Goal: Find specific page/section: Find specific page/section

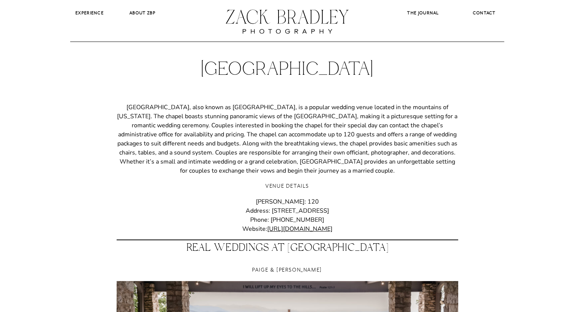
click at [203, 145] on p "[GEOGRAPHIC_DATA], also known as [GEOGRAPHIC_DATA], is a popular wedding venue …" at bounding box center [288, 139] width 342 height 73
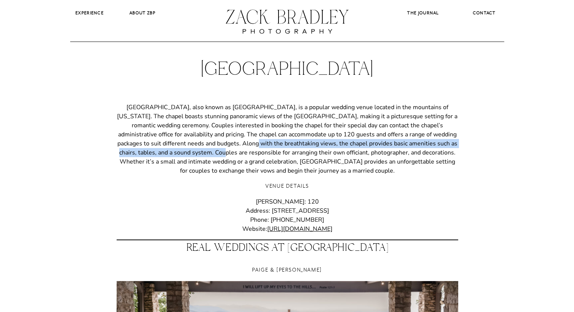
drag, startPoint x: 203, startPoint y: 145, endPoint x: 165, endPoint y: 156, distance: 40.1
click at [165, 156] on p "[GEOGRAPHIC_DATA], also known as [GEOGRAPHIC_DATA], is a popular wedding venue …" at bounding box center [288, 139] width 342 height 73
copy p "Along with the breathtaking views, the chapel provides basic amenities such as …"
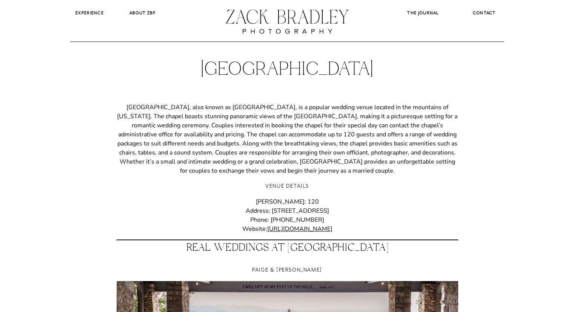
click at [270, 210] on p "[PERSON_NAME]: 120 Address: [STREET_ADDRESS] Phone: [PHONE_NUMBER] Website: [UR…" at bounding box center [288, 215] width 342 height 36
copy p "Address: [STREET_ADDRESS]"
click at [270, 210] on p "[PERSON_NAME]: 120 Address: [STREET_ADDRESS] Phone: [PHONE_NUMBER] Website: [UR…" at bounding box center [288, 215] width 342 height 36
click at [246, 133] on p "[GEOGRAPHIC_DATA], also known as [GEOGRAPHIC_DATA], is a popular wedding venue …" at bounding box center [288, 139] width 342 height 73
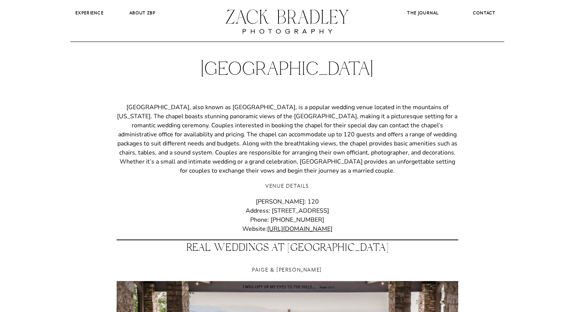
click at [322, 139] on p "[GEOGRAPHIC_DATA], also known as [GEOGRAPHIC_DATA], is a popular wedding venue …" at bounding box center [288, 139] width 342 height 73
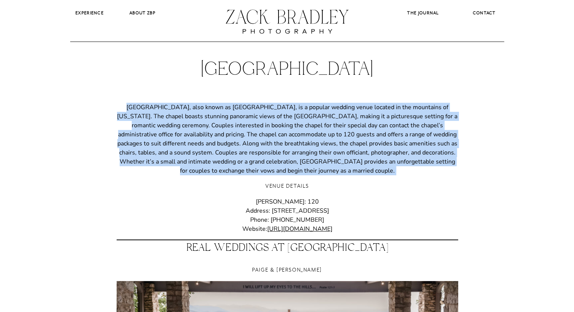
click at [322, 139] on p "[GEOGRAPHIC_DATA], also known as [GEOGRAPHIC_DATA], is a popular wedding venue …" at bounding box center [288, 139] width 342 height 73
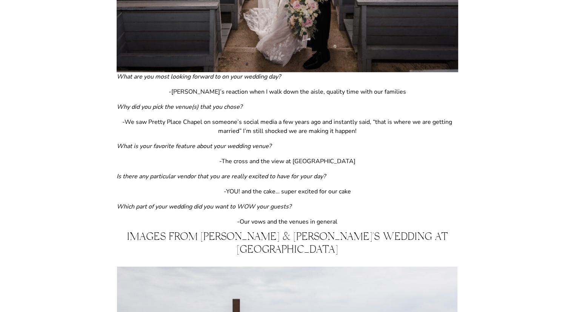
scroll to position [794, 0]
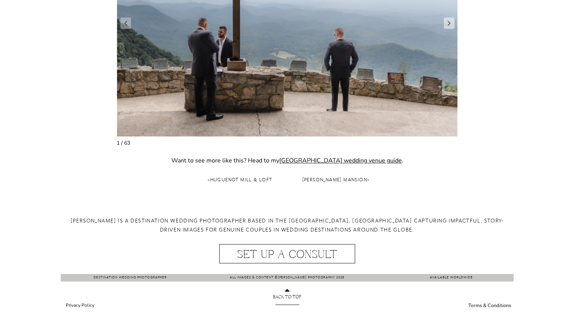
click at [305, 230] on h2 "[PERSON_NAME] is a destination Wedding photographer based in the [GEOGRAPHIC_DA…" at bounding box center [287, 230] width 453 height 28
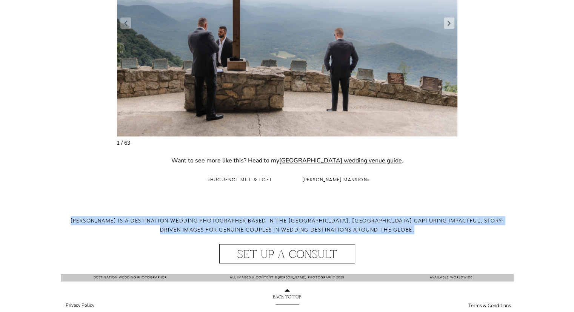
click at [305, 230] on h2 "[PERSON_NAME] is a destination Wedding photographer based in the [GEOGRAPHIC_DA…" at bounding box center [287, 230] width 453 height 28
click at [438, 222] on h2 "[PERSON_NAME] is a destination Wedding photographer based in the [GEOGRAPHIC_DA…" at bounding box center [287, 230] width 453 height 28
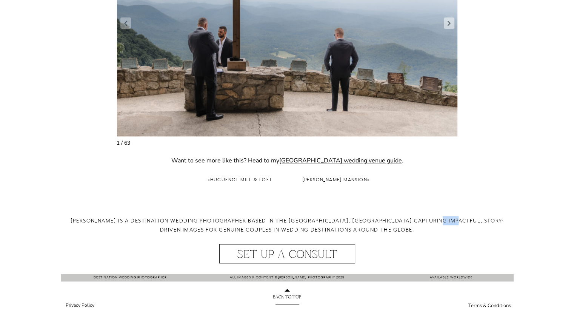
click at [438, 222] on h2 "[PERSON_NAME] is a destination Wedding photographer based in the [GEOGRAPHIC_DA…" at bounding box center [287, 230] width 453 height 28
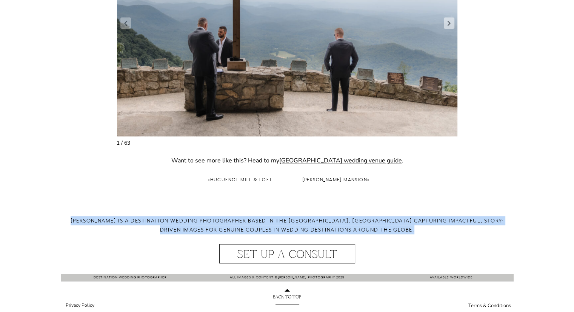
click at [438, 222] on h2 "[PERSON_NAME] is a destination Wedding photographer based in the [GEOGRAPHIC_DA…" at bounding box center [287, 230] width 453 height 28
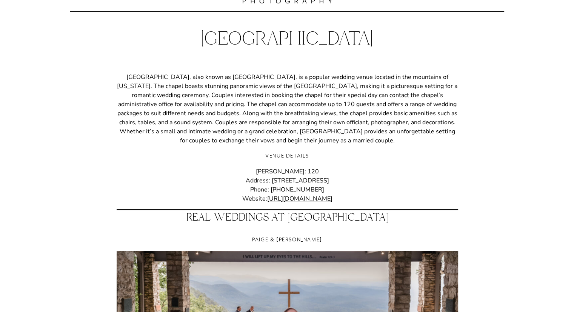
scroll to position [0, 0]
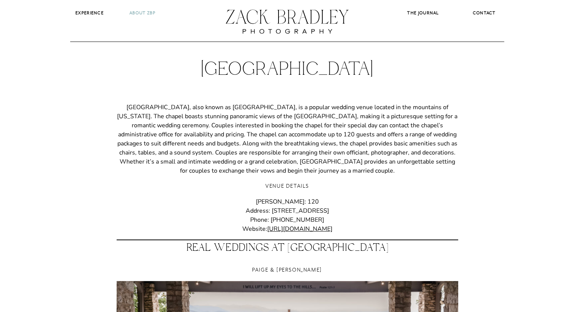
click at [146, 12] on b "About ZBP" at bounding box center [143, 12] width 26 height 5
